Goal: Transaction & Acquisition: Purchase product/service

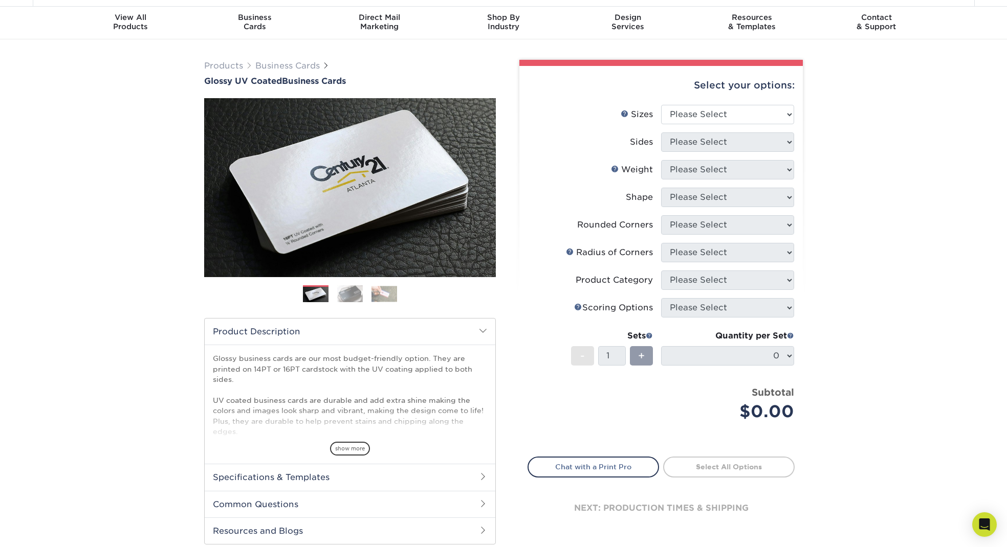
scroll to position [28, 0]
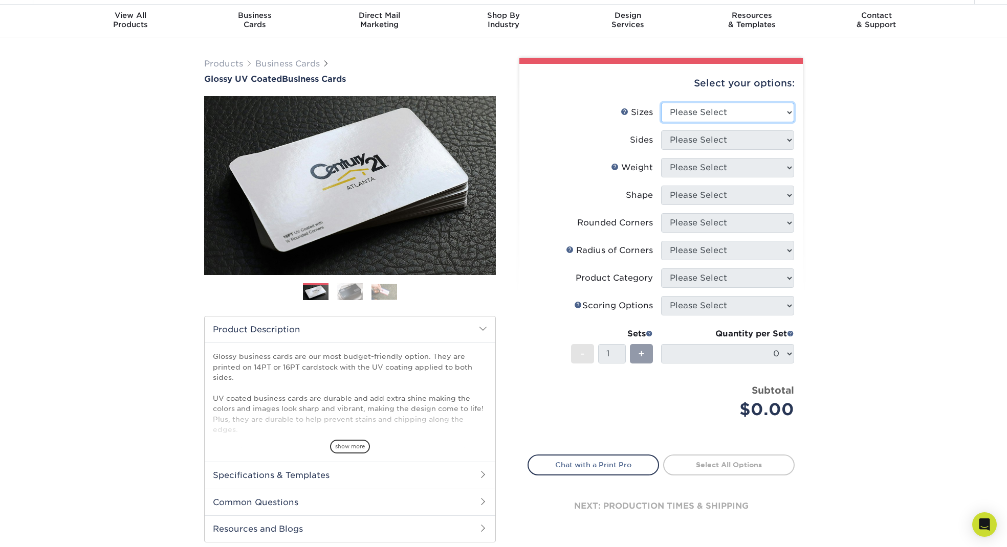
click at [745, 122] on select "Please Select 1.5" x 3.5" - Mini 1.75" x 3.5" - Mini 2" x 2" - Square 2" x 3" -…" at bounding box center [727, 112] width 133 height 19
select select "2.00x3.50"
click at [740, 150] on select "Please Select Print Both Sides Print Front Only" at bounding box center [727, 139] width 133 height 19
select select "13abbda7-1d64-4f25-8bb2-c179b224825d"
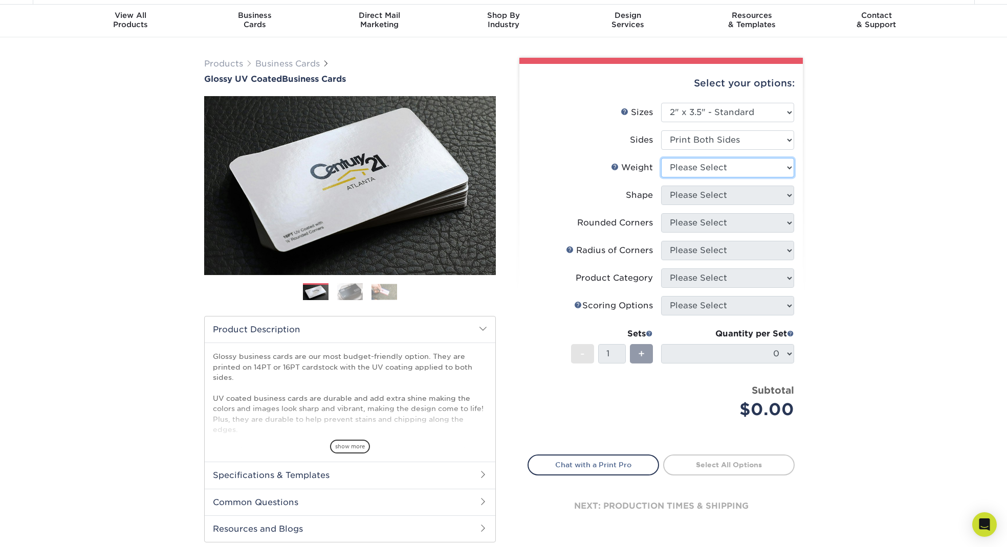
click at [762, 177] on select "Please Select 16PT 14PT" at bounding box center [727, 167] width 133 height 19
select select "16PT"
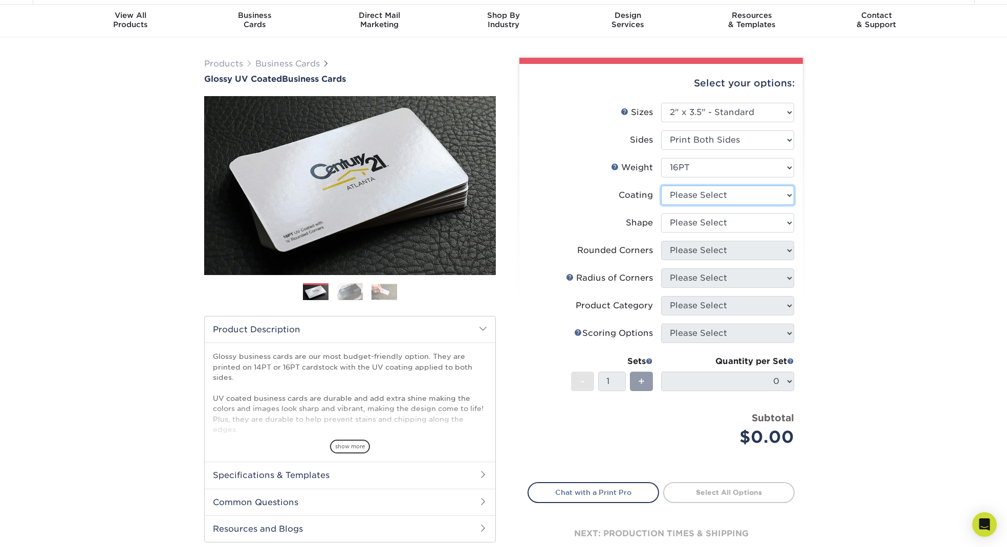
click at [750, 205] on select at bounding box center [727, 195] width 133 height 19
select select "ae367451-b2b8-45df-a344-0f05b6a12993"
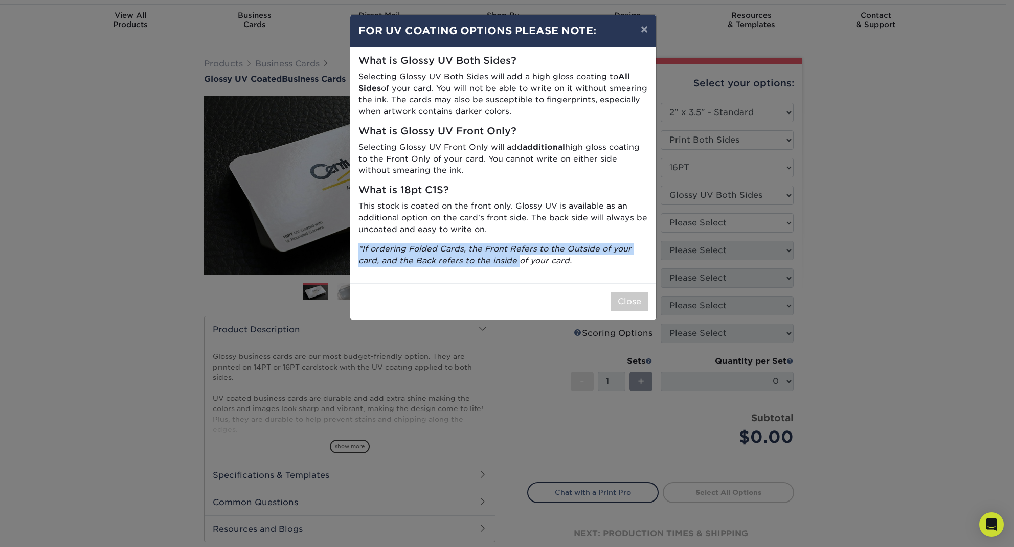
drag, startPoint x: 563, startPoint y: 291, endPoint x: 566, endPoint y: 282, distance: 8.6
click at [565, 283] on div "What is Glossy UV Both Sides? Selecting Glossy UV Both Sides will add a high gl…" at bounding box center [503, 165] width 306 height 236
click at [619, 312] on button "Close" at bounding box center [629, 301] width 37 height 19
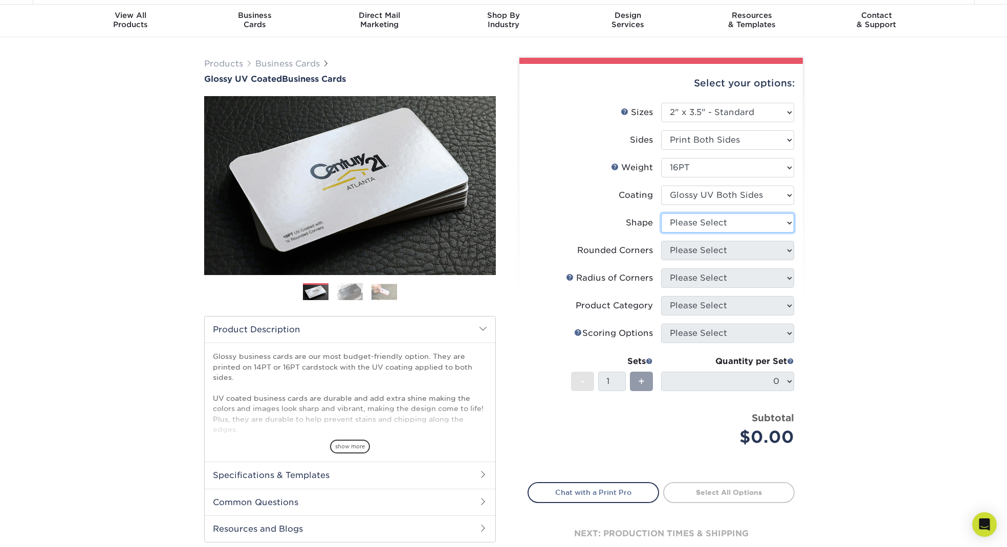
click at [749, 233] on select "Please Select Standard Oval" at bounding box center [727, 222] width 133 height 19
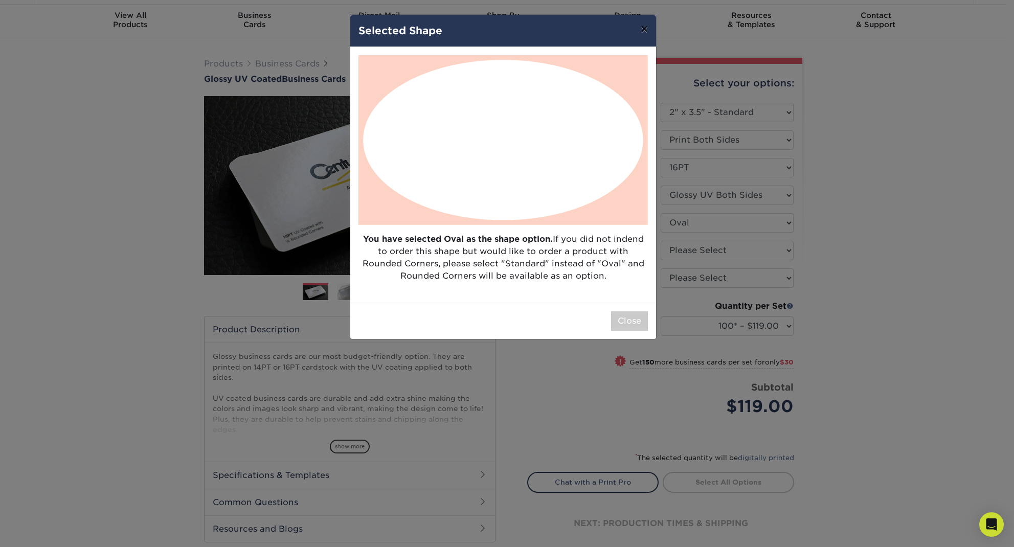
click at [643, 36] on button "×" at bounding box center [645, 29] width 24 height 29
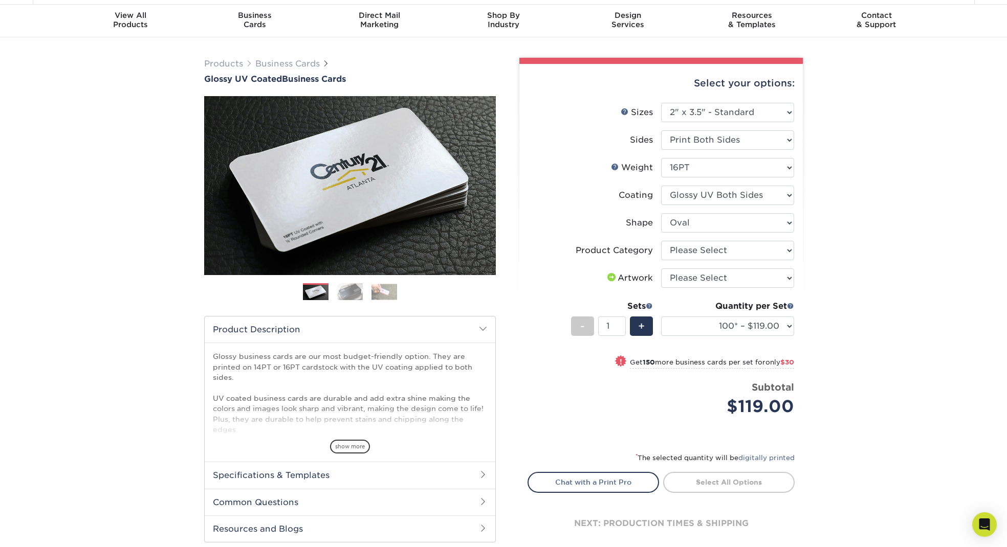
click at [900, 318] on div "Products Business Cards Glossy UV Coated Business Cards Previous Next" at bounding box center [503, 314] width 1007 height 554
click at [740, 233] on select "Please Select Standard Oval" at bounding box center [727, 222] width 133 height 19
select select "standard"
select select
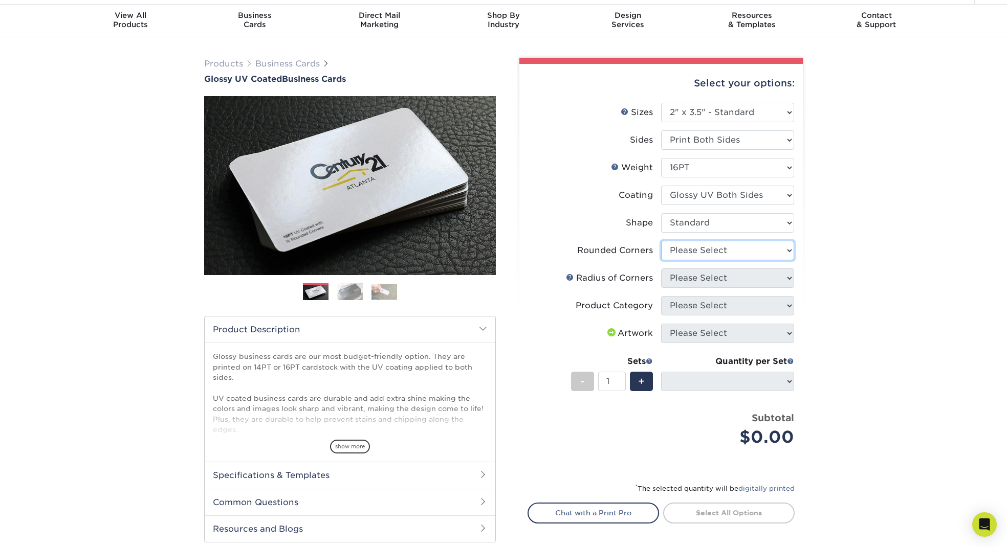
click at [752, 260] on select "Please Select Yes - Round 2 Corners Yes - Round 4 Corners No" at bounding box center [727, 250] width 133 height 19
select select "7672df9e-0e0a-464d-8e1f-920c575e4da3"
select select "-1"
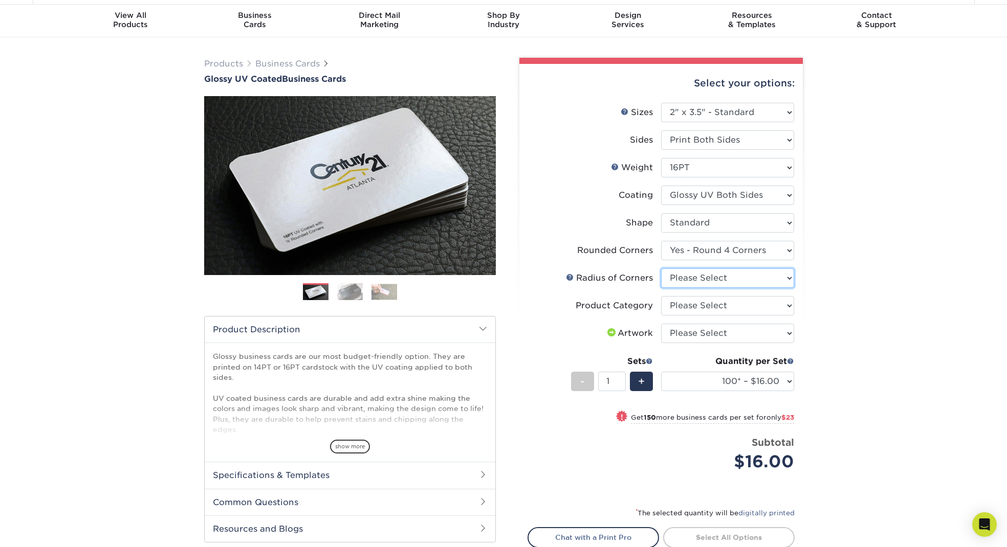
click at [756, 288] on select "Please Select Rounded 1/8" Rounded 1/4"" at bounding box center [727, 278] width 133 height 19
select select "479fbfe7-6a0c-4895-8c9a-81739b7486c9"
click at [753, 316] on select "Please Select Business Cards" at bounding box center [727, 305] width 133 height 19
select select "3b5148f1-0588-4f88-a218-97bcfdce65c1"
click at [776, 343] on select "Please Select I will upload files I need a design - $100" at bounding box center [727, 333] width 133 height 19
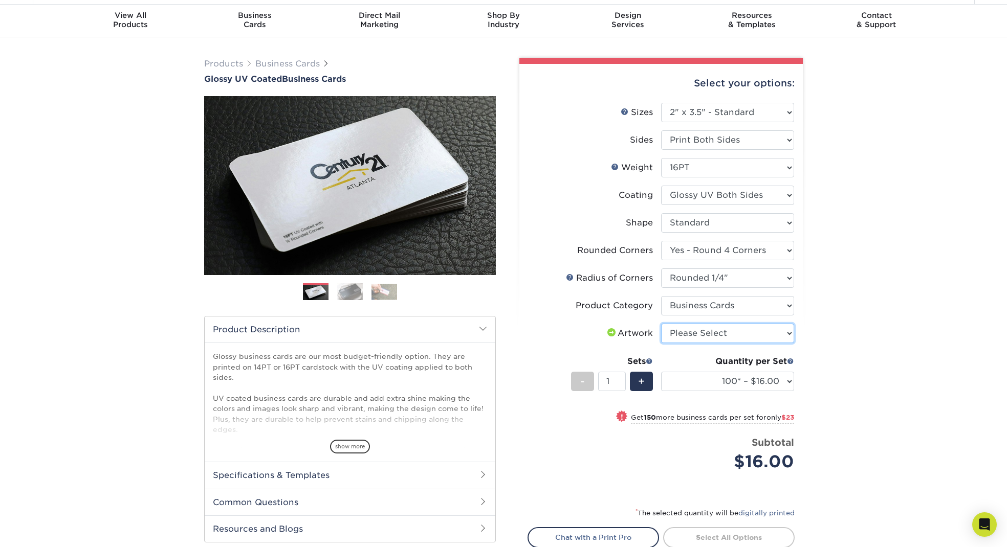
select select "upload"
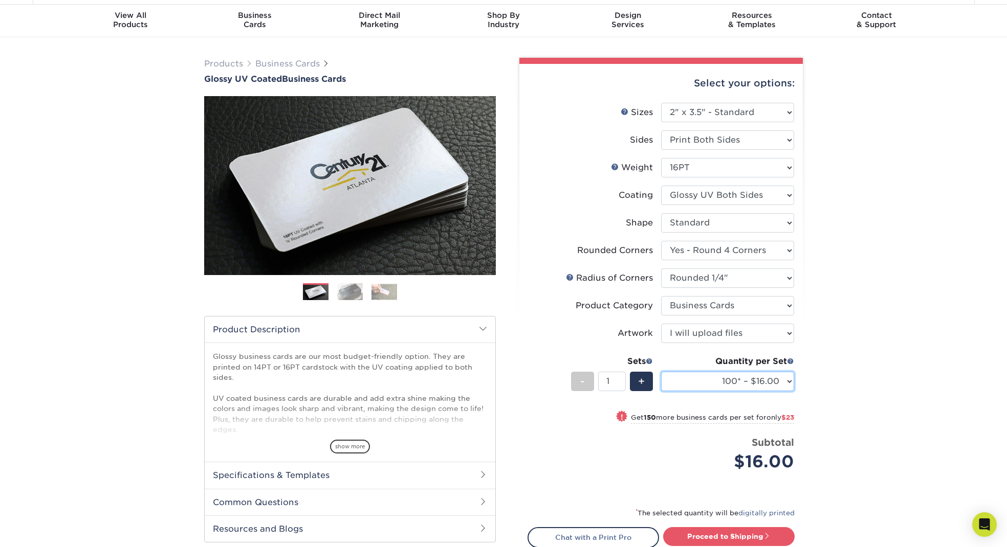
click at [771, 391] on select "100* – $16.00 250* – $39.00 500 – $77.00 1000 – $94.00 2500 – $173.00 5000 – $2…" at bounding box center [727, 381] width 133 height 19
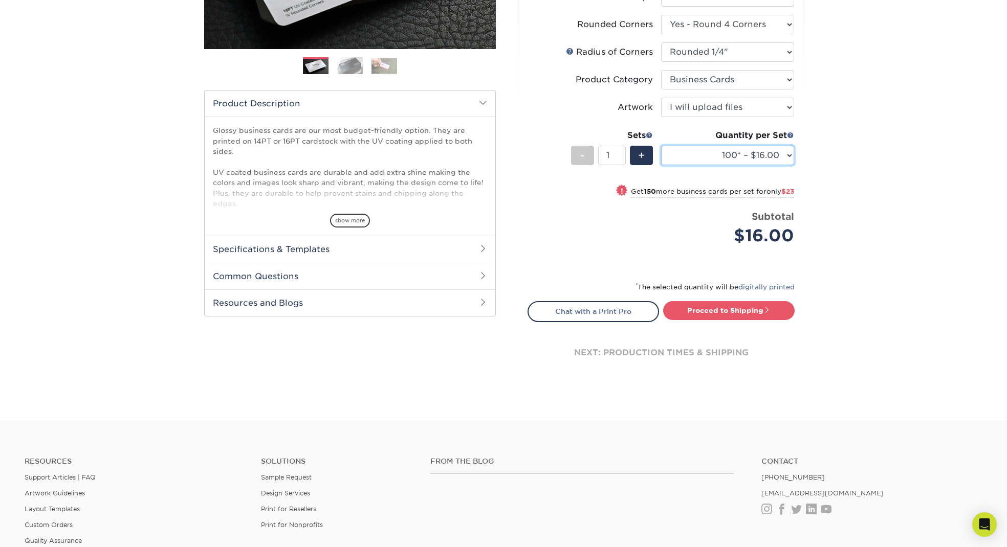
scroll to position [259, 0]
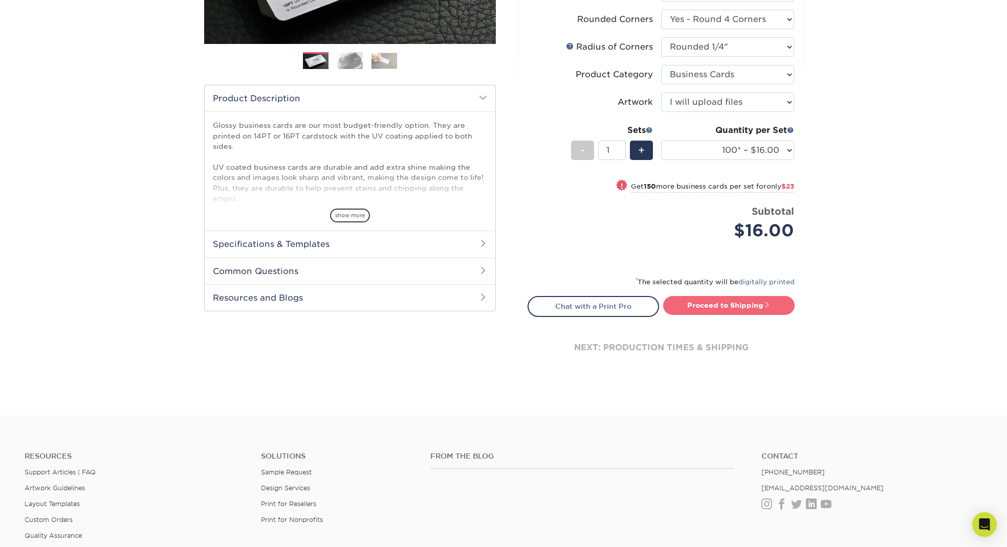
click at [750, 315] on link "Proceed to Shipping" at bounding box center [728, 305] width 131 height 18
type input "Set 1"
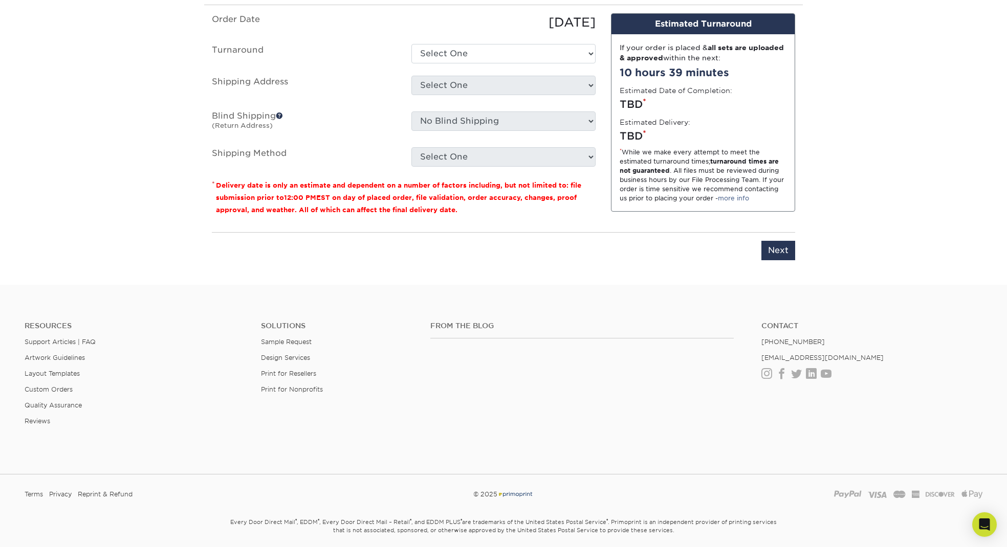
scroll to position [662, 0]
click at [538, 63] on select "Select One 2-4 Business Days 2 Day Next Business Day" at bounding box center [503, 52] width 184 height 19
select select "220f8a77-e504-407f-aa5d-ac74a777cbb9"
click at [531, 95] on select "Select One + Add New Address - Login" at bounding box center [503, 84] width 184 height 19
